Goal: Transaction & Acquisition: Purchase product/service

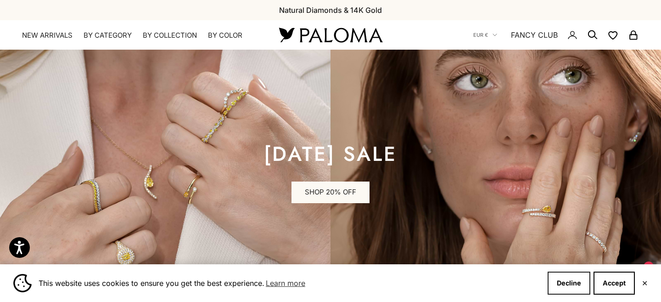
click at [566, 278] on button "Decline" at bounding box center [569, 282] width 43 height 23
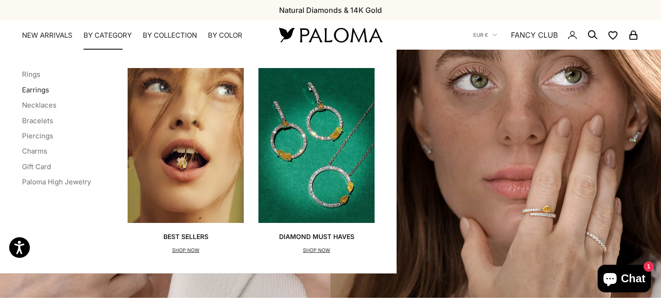
click at [32, 90] on link "Earrings" at bounding box center [35, 89] width 27 height 9
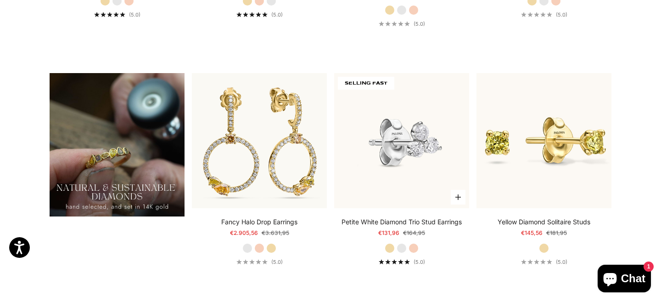
scroll to position [679, 0]
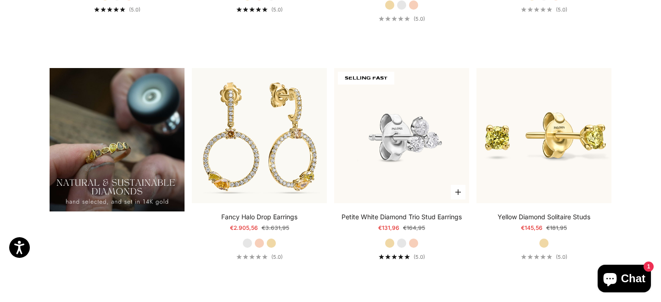
click at [397, 125] on img at bounding box center [401, 135] width 135 height 135
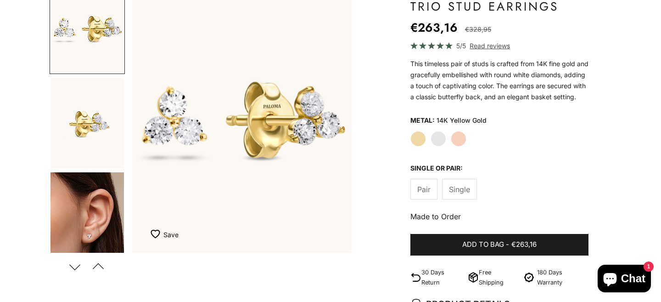
scroll to position [111, 0]
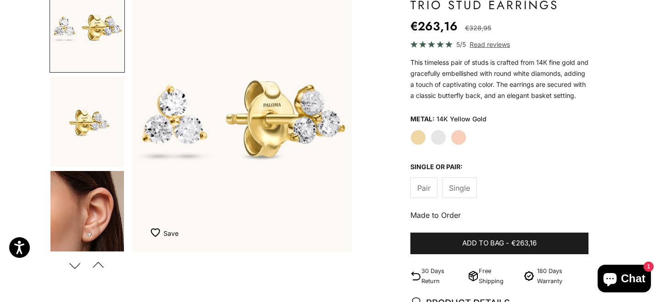
click at [455, 194] on span "Single" at bounding box center [459, 188] width 21 height 12
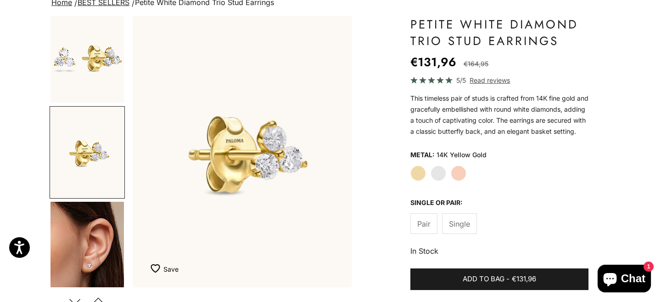
scroll to position [76, 0]
click at [86, 232] on img "Go to item 4" at bounding box center [87, 246] width 73 height 91
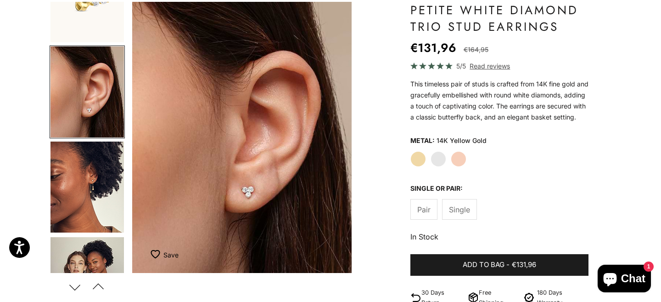
scroll to position [93, 0]
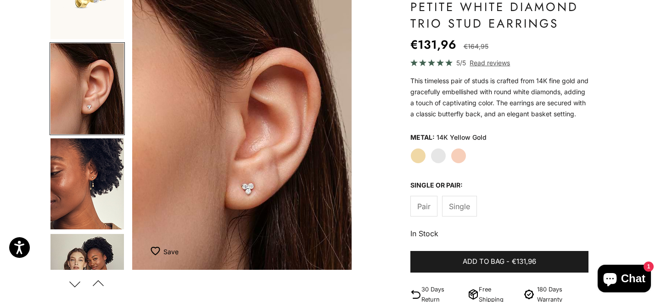
click at [247, 193] on img "Item 4 of 17" at bounding box center [242, 134] width 220 height 271
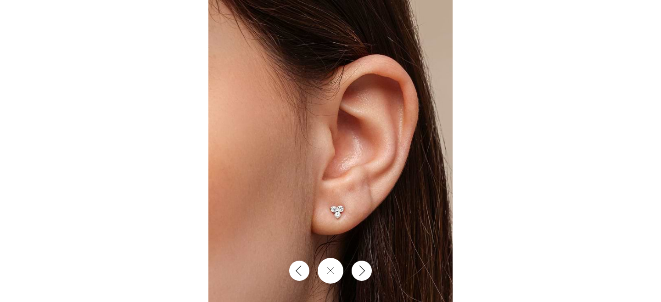
click at [331, 205] on img at bounding box center [330, 151] width 244 height 302
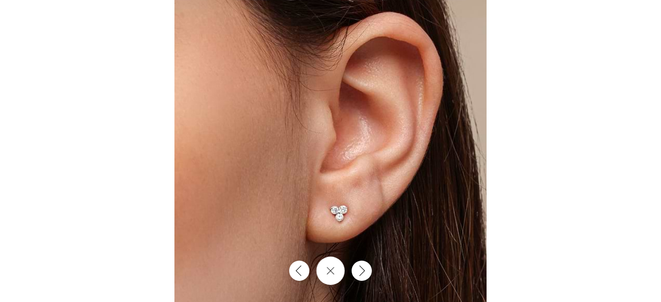
click at [333, 268] on button "Close gallery" at bounding box center [330, 270] width 28 height 28
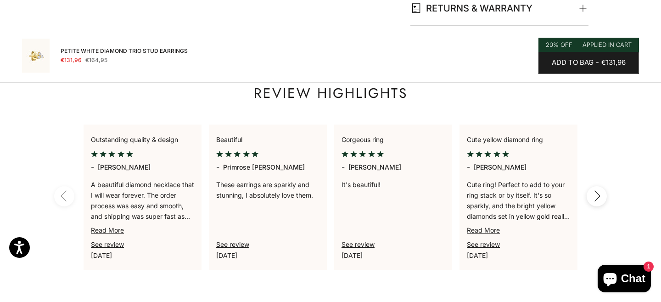
scroll to position [698, 0]
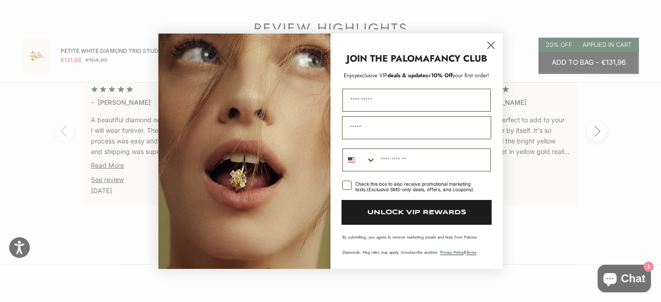
click at [489, 44] on circle "Close dialog" at bounding box center [491, 44] width 15 height 15
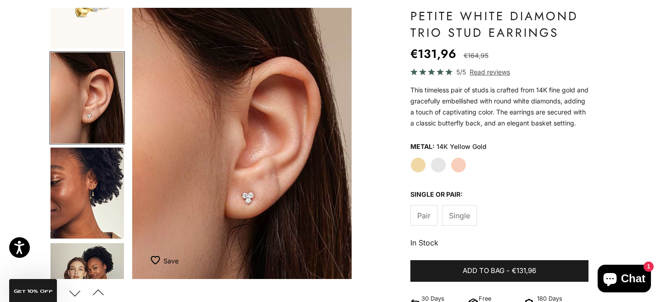
scroll to position [77, 0]
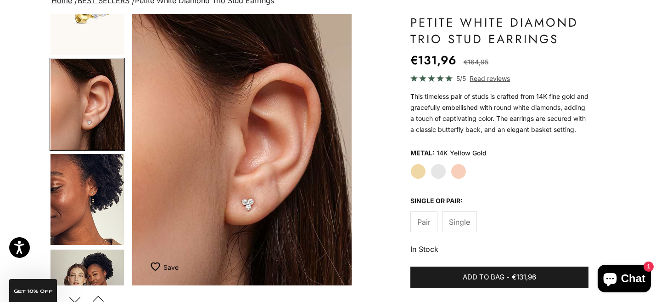
click at [93, 223] on img "Go to item 8" at bounding box center [87, 199] width 73 height 91
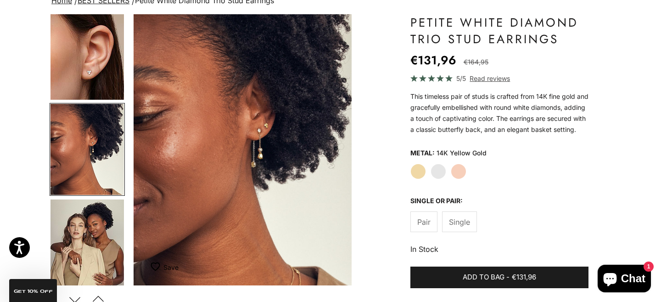
scroll to position [0, 691]
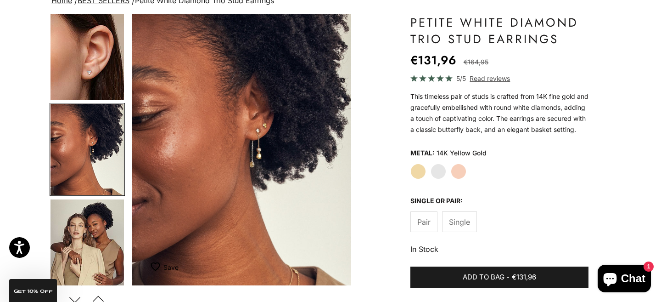
click at [270, 125] on img "Item 8 of 17" at bounding box center [242, 149] width 220 height 271
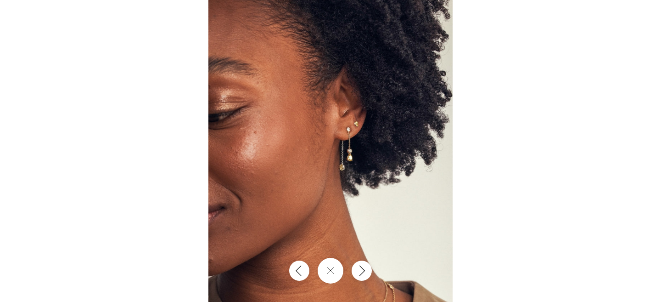
click at [356, 116] on img at bounding box center [330, 151] width 244 height 302
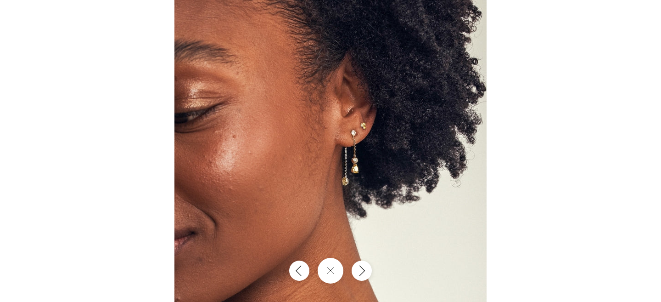
click at [381, 132] on img at bounding box center [331, 160] width 312 height 386
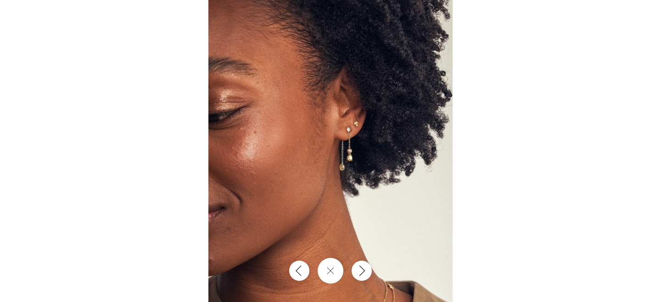
click at [369, 123] on img at bounding box center [330, 151] width 244 height 302
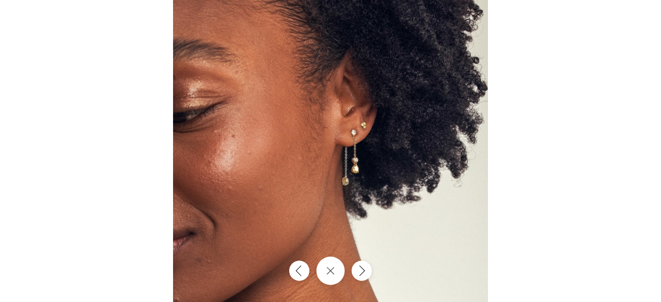
click at [337, 280] on button "Close gallery" at bounding box center [330, 270] width 28 height 28
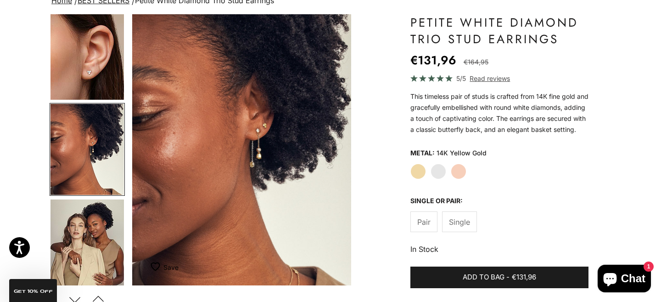
click at [98, 239] on img "Go to item 9" at bounding box center [87, 244] width 73 height 91
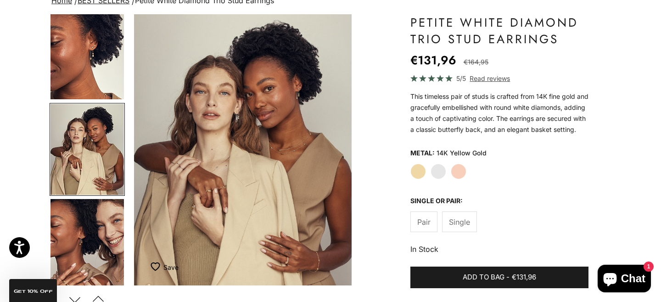
scroll to position [0, 921]
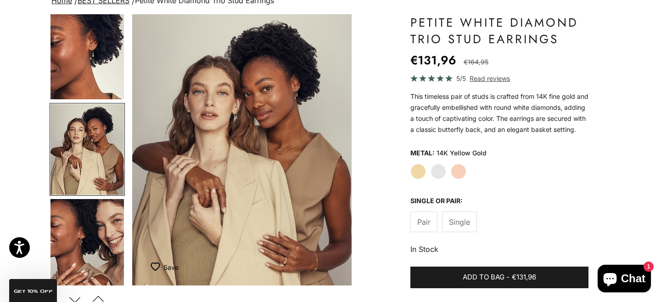
click at [91, 79] on img "Go to item 8" at bounding box center [87, 53] width 73 height 91
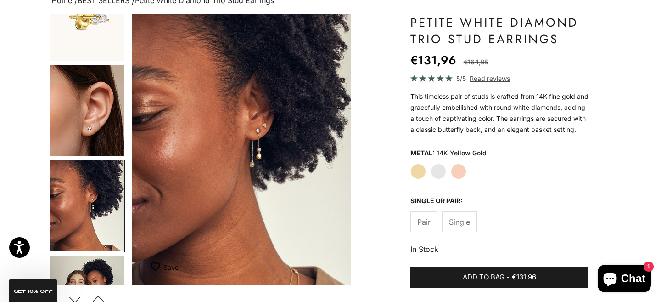
scroll to position [50, 0]
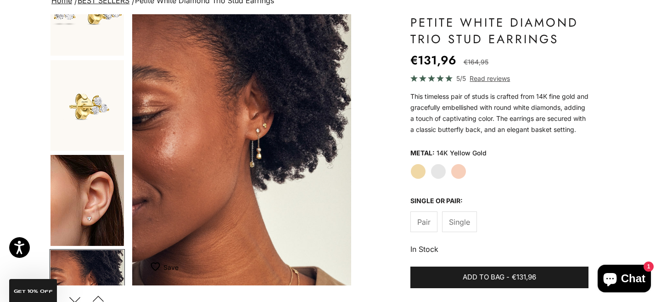
click at [89, 202] on img "Go to item 4" at bounding box center [87, 200] width 73 height 91
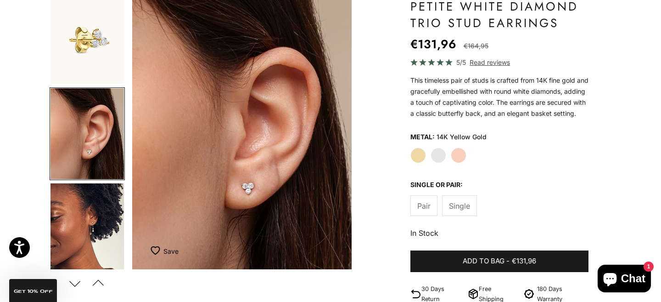
scroll to position [95, 0]
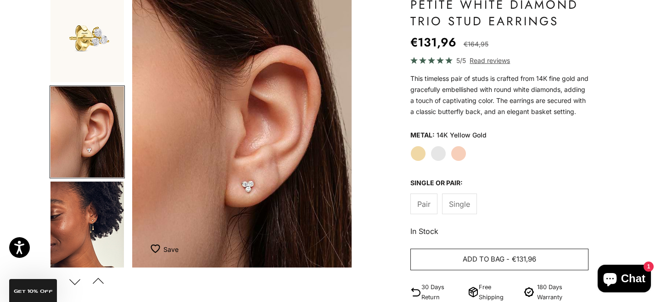
click at [462, 264] on button "Add to bag - €131,96" at bounding box center [500, 259] width 178 height 22
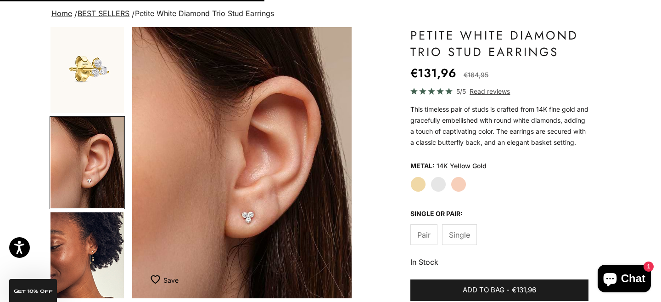
scroll to position [0, 0]
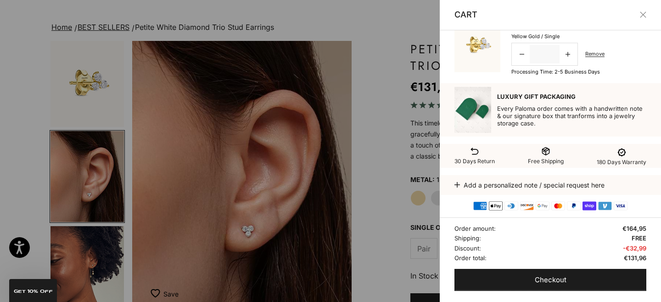
click at [411, 118] on div at bounding box center [330, 151] width 661 height 302
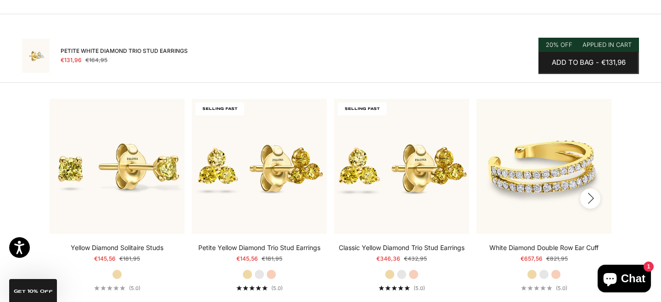
click at [592, 203] on icon "button" at bounding box center [591, 197] width 10 height 11
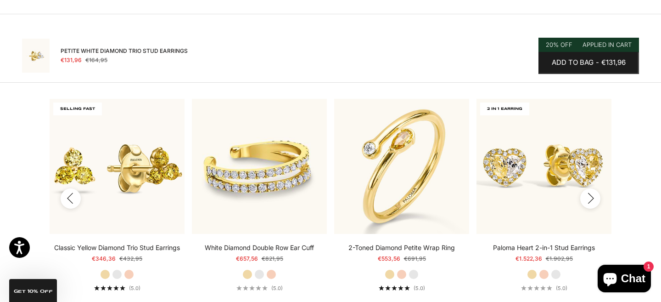
click at [594, 204] on icon "button" at bounding box center [591, 197] width 10 height 11
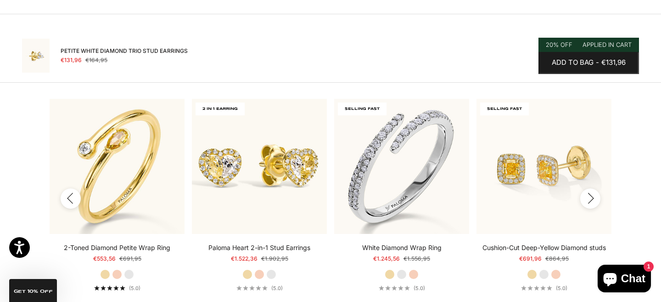
click at [591, 204] on icon "button" at bounding box center [591, 197] width 10 height 11
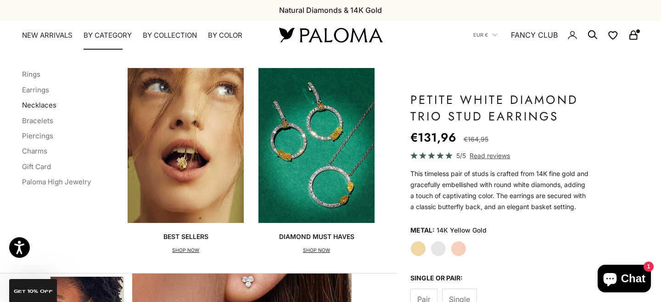
click at [44, 106] on link "Necklaces" at bounding box center [39, 105] width 34 height 9
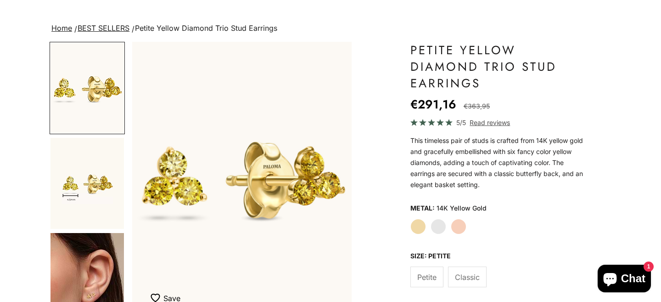
scroll to position [124, 0]
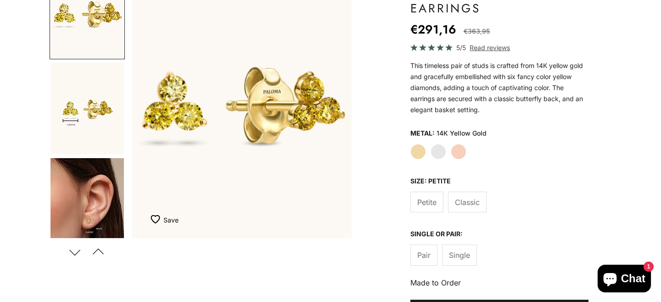
click at [113, 197] on img "Go to item 4" at bounding box center [87, 203] width 73 height 91
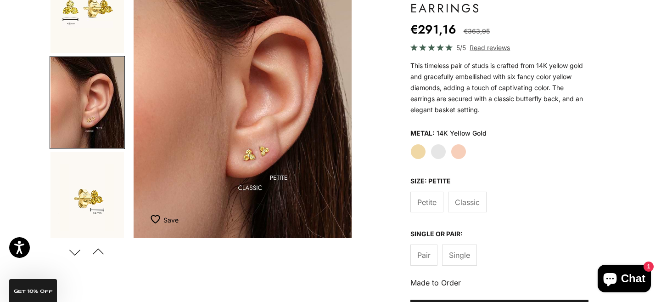
scroll to position [0, 461]
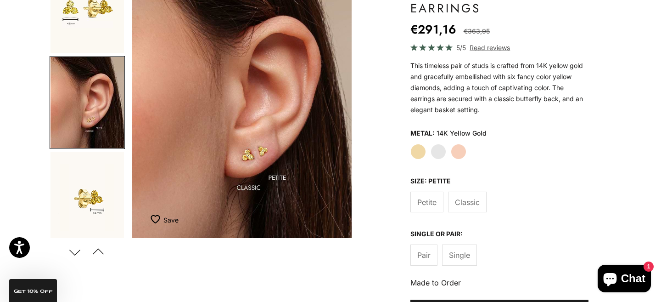
click at [295, 162] on img "Item 4 of 18" at bounding box center [242, 102] width 220 height 271
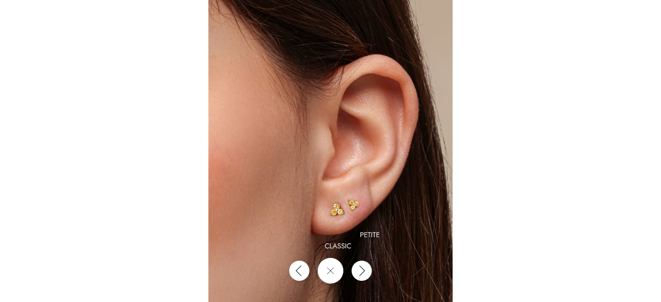
click at [356, 191] on img at bounding box center [330, 151] width 244 height 302
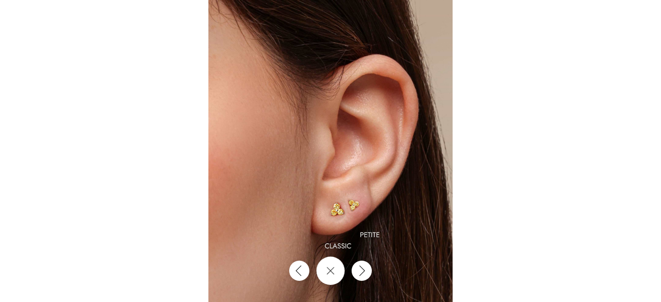
click at [327, 281] on button "Close gallery" at bounding box center [330, 270] width 28 height 28
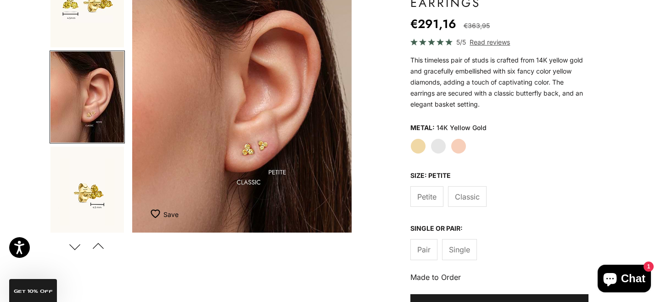
scroll to position [125, 0]
